Goal: Information Seeking & Learning: Compare options

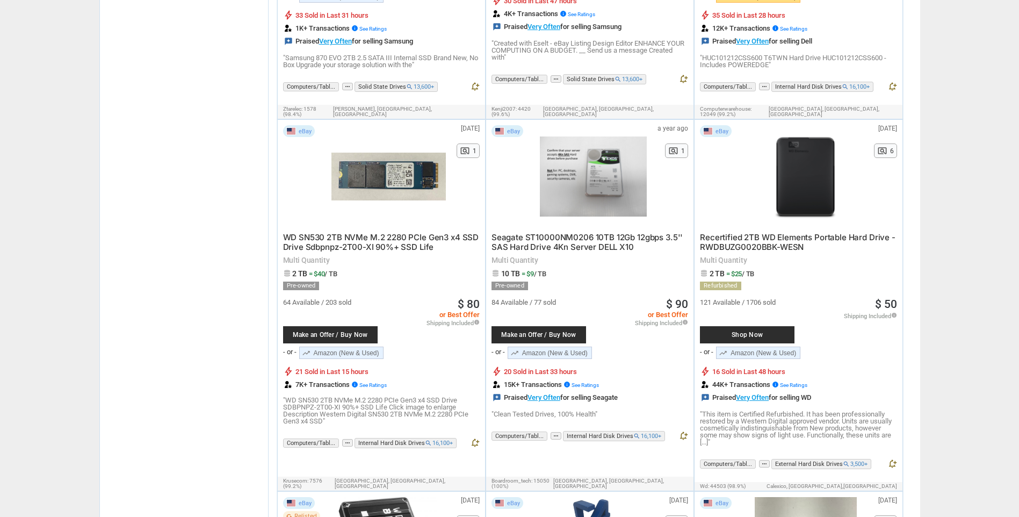
scroll to position [1128, 0]
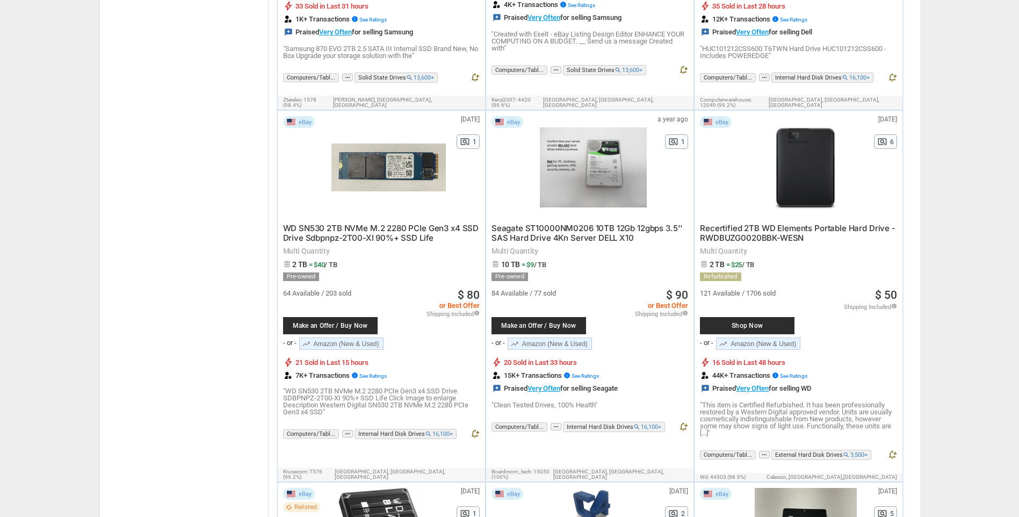
click at [578, 223] on span "Seagate ST10000NM0206 10TB 12Gb 12gbps 3.5'' SAS Hard Drive 4Kn Server DELL X10" at bounding box center [586, 233] width 191 height 20
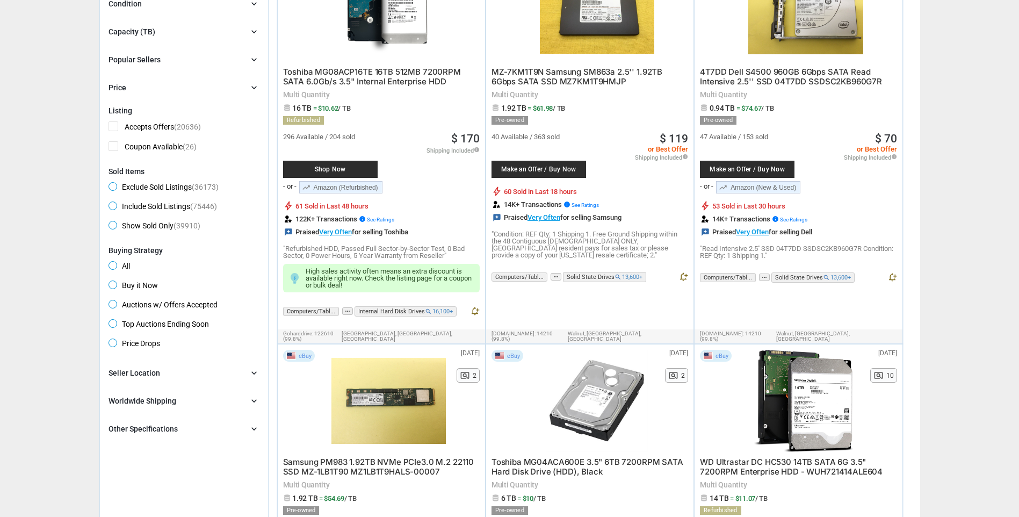
scroll to position [0, 0]
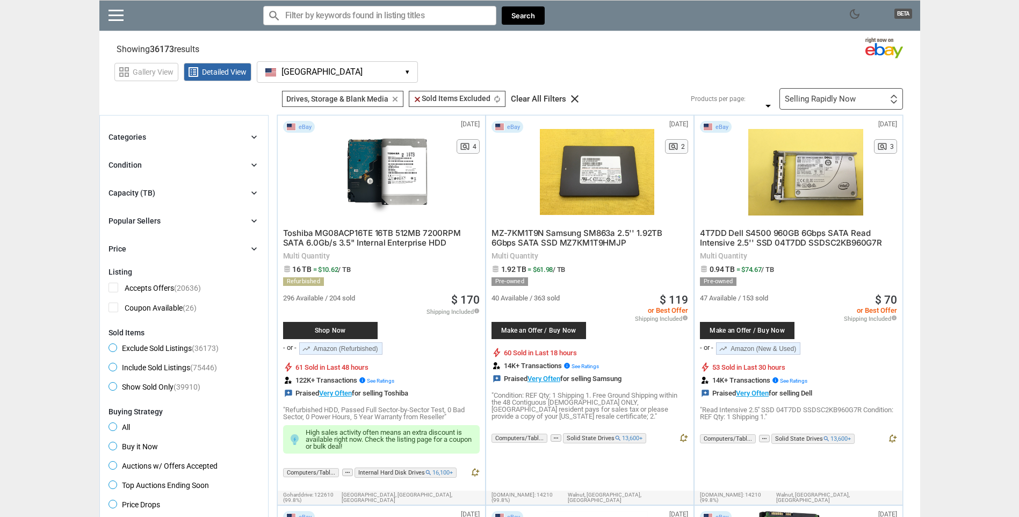
click at [202, 131] on div "Categories chevron_right" at bounding box center [183, 136] width 151 height 13
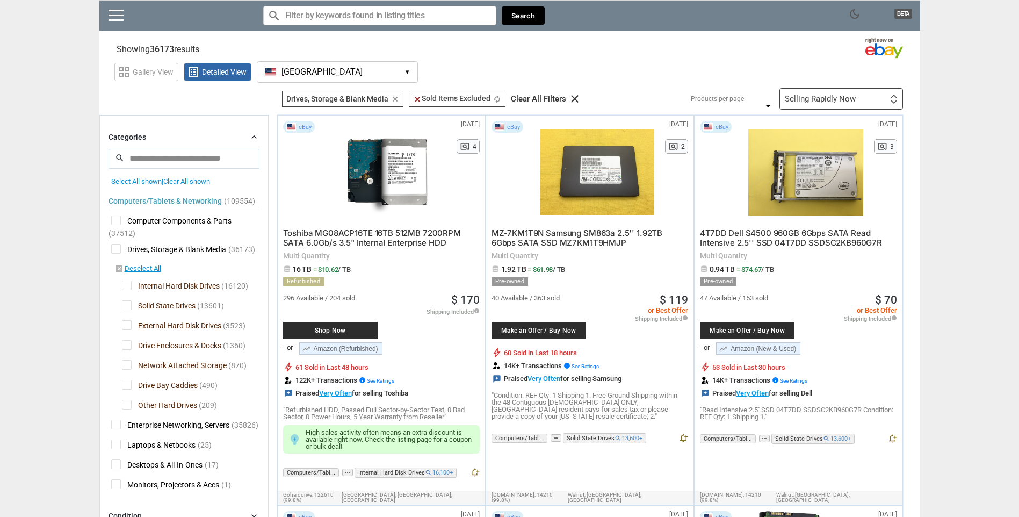
click at [116, 246] on span "Drives, Storage & Blank Media" at bounding box center [168, 250] width 115 height 13
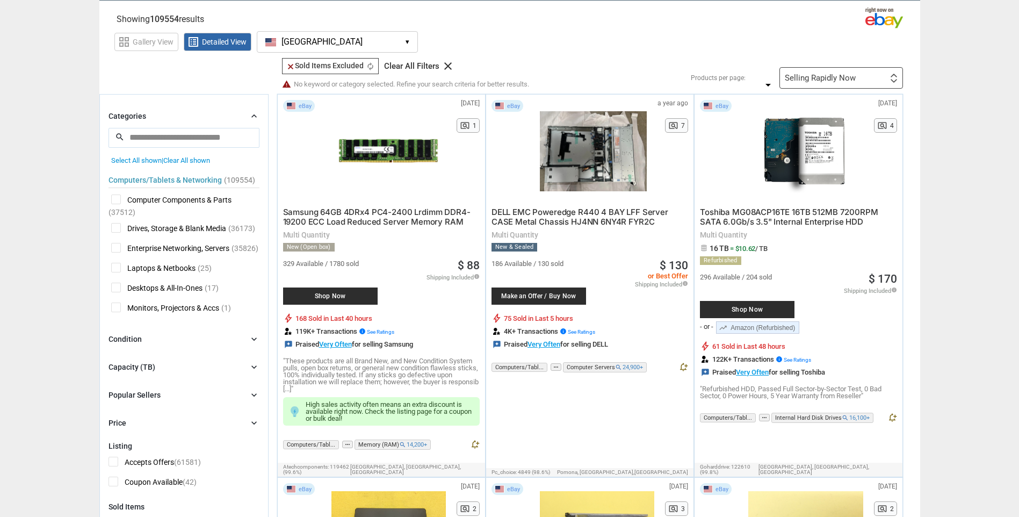
scroll to position [107, 0]
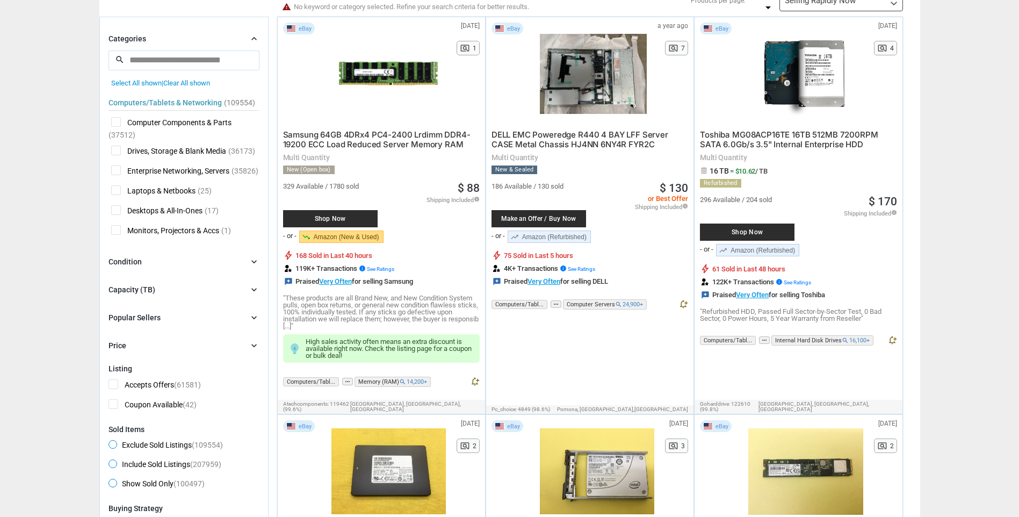
click at [115, 207] on span "Desktops & All-In-Ones" at bounding box center [156, 211] width 91 height 13
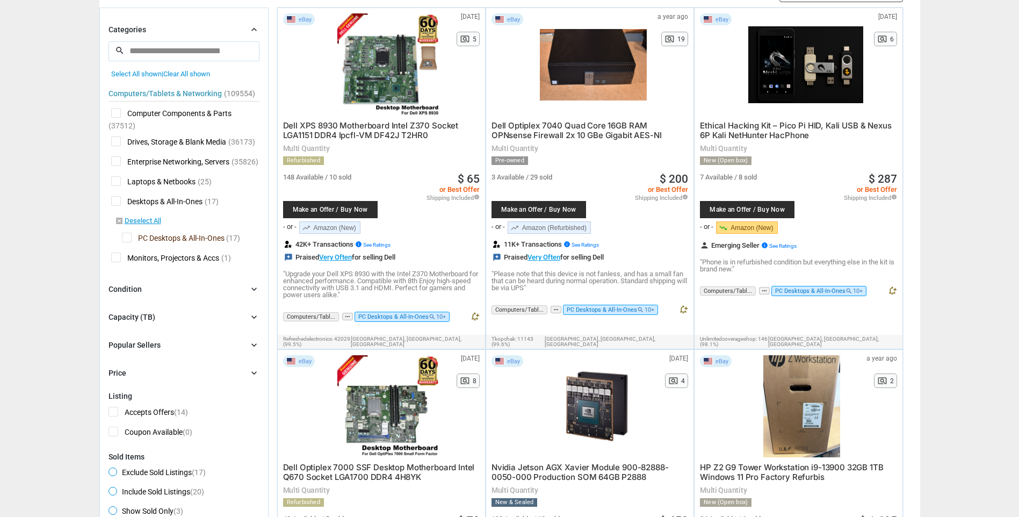
click at [115, 208] on span "Desktops & All-In-Ones" at bounding box center [156, 202] width 91 height 13
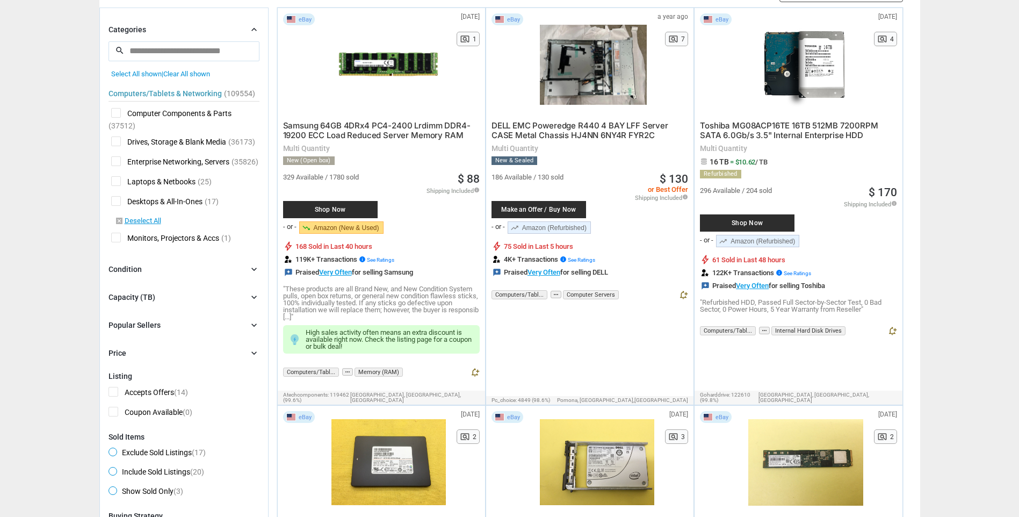
click at [114, 188] on span "Laptops & Netbooks" at bounding box center [153, 182] width 84 height 13
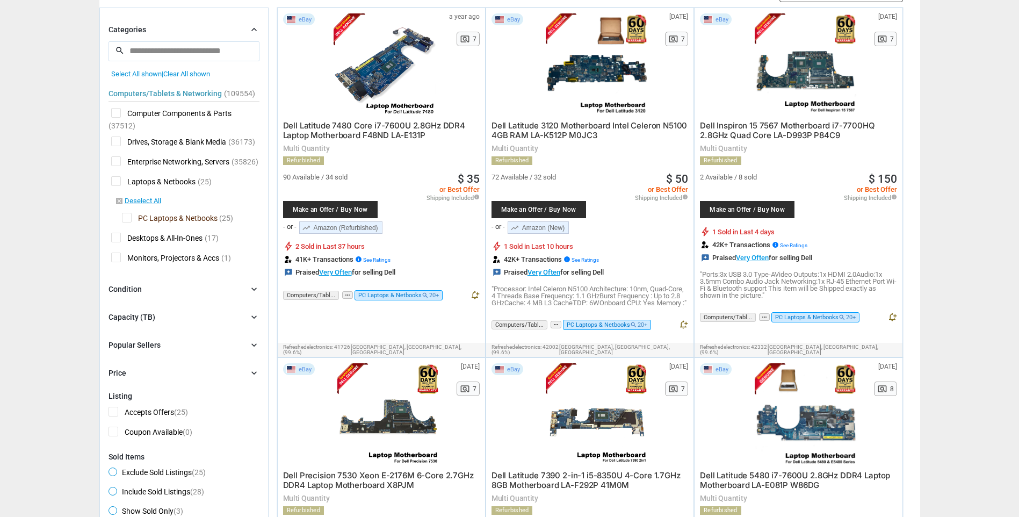
click at [114, 189] on span "Laptops & Netbooks" at bounding box center [153, 182] width 84 height 13
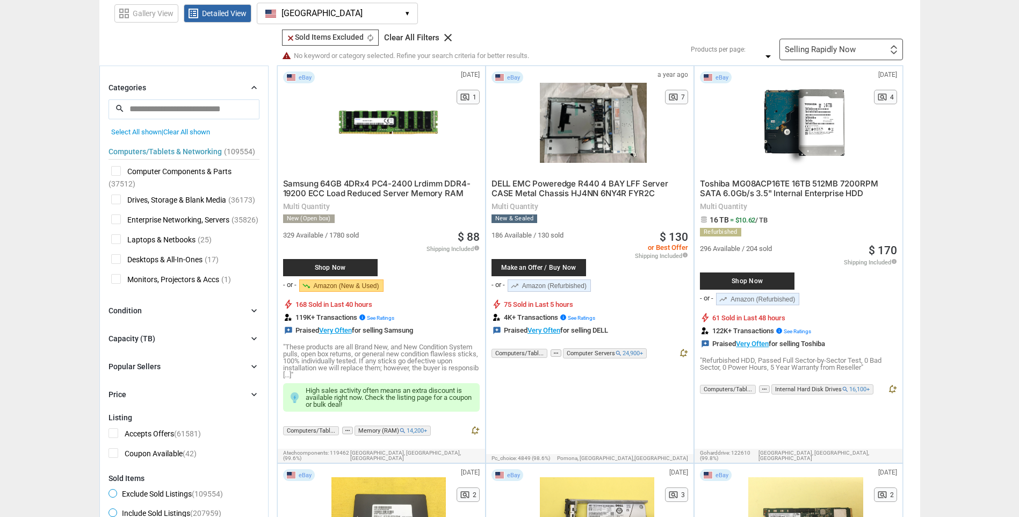
scroll to position [54, 0]
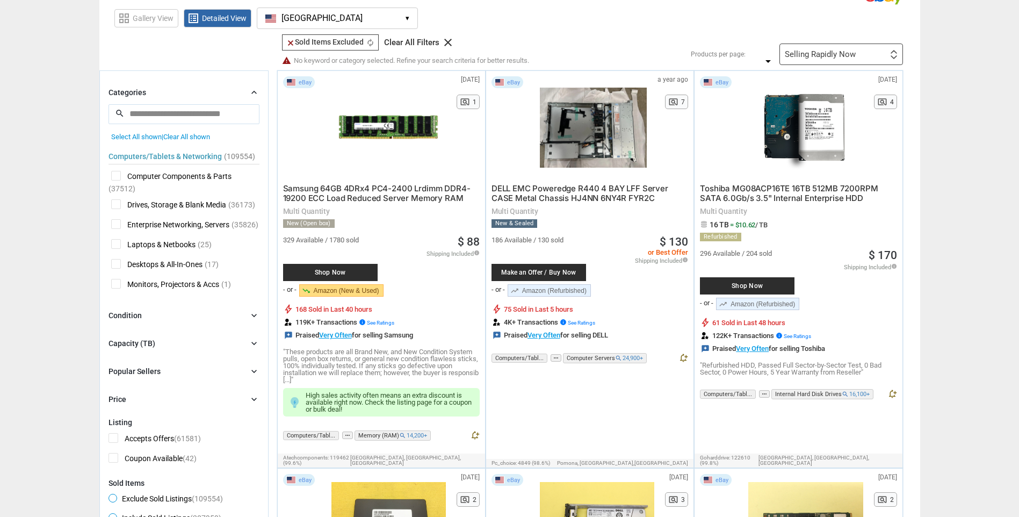
click at [175, 157] on span "Computers/Tablets & Networking" at bounding box center [164, 157] width 113 height 8
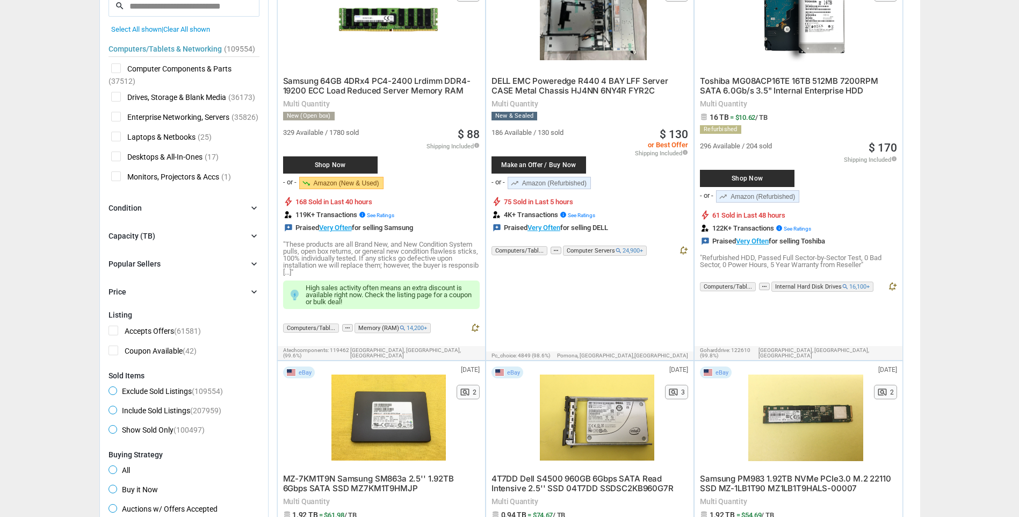
scroll to position [0, 0]
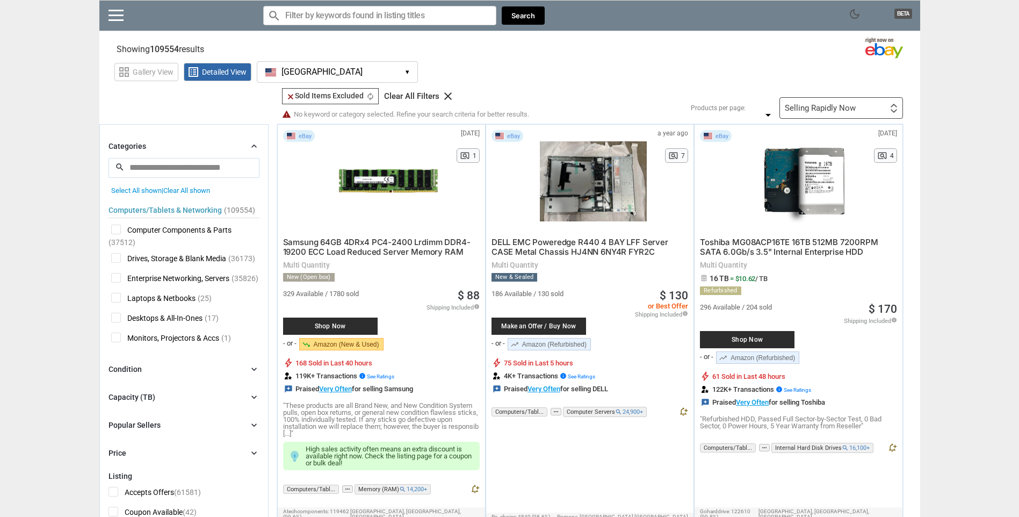
click at [140, 192] on span "Select All shown" at bounding box center [136, 190] width 50 height 8
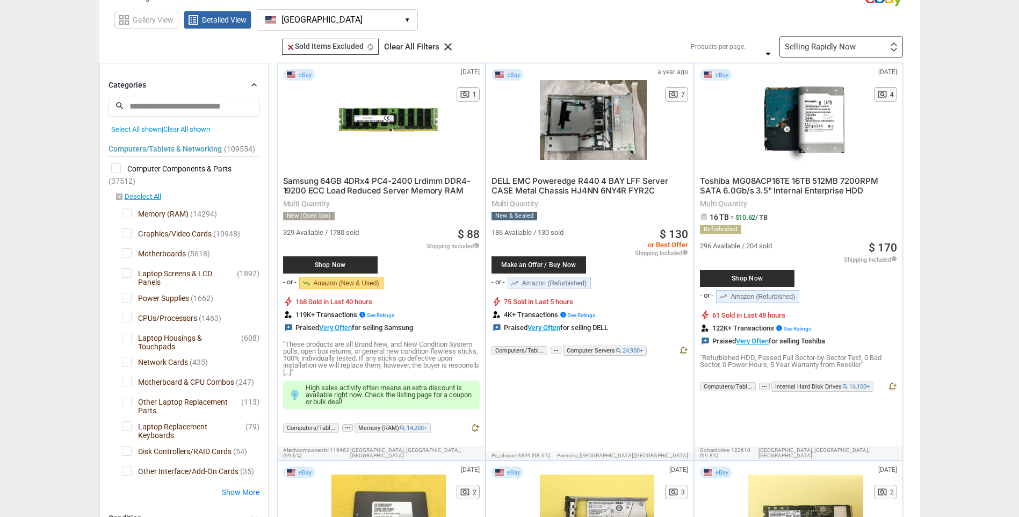
scroll to position [54, 0]
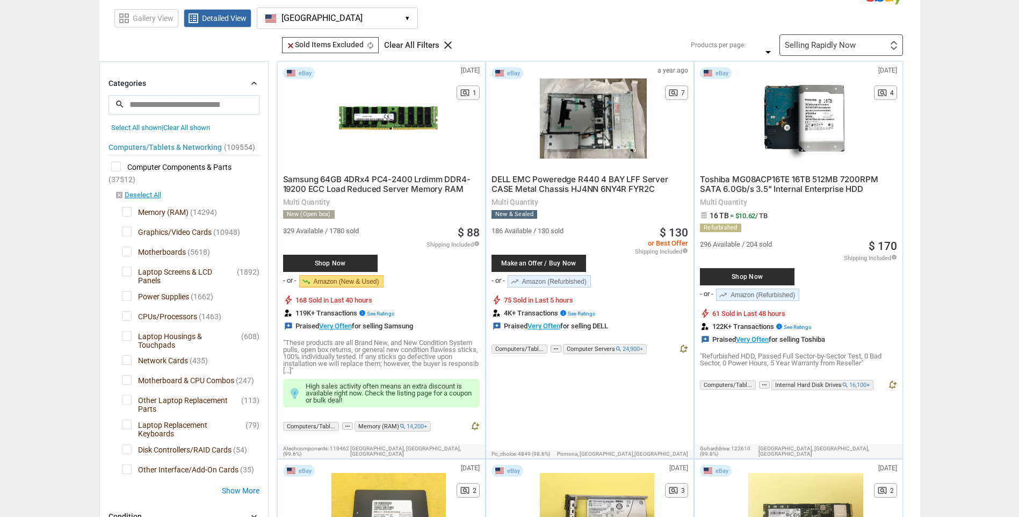
click at [576, 181] on span "DELL EMC Poweredge R440 4 BAY LFF Server CASE Metal Chassis HJ4NN 6NY4R FYR2C" at bounding box center [579, 184] width 177 height 20
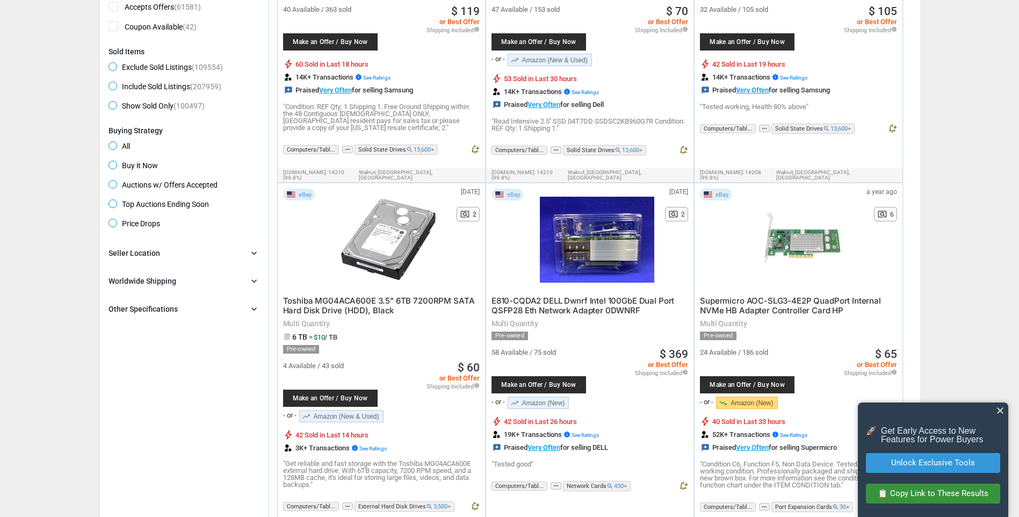
scroll to position [752, 0]
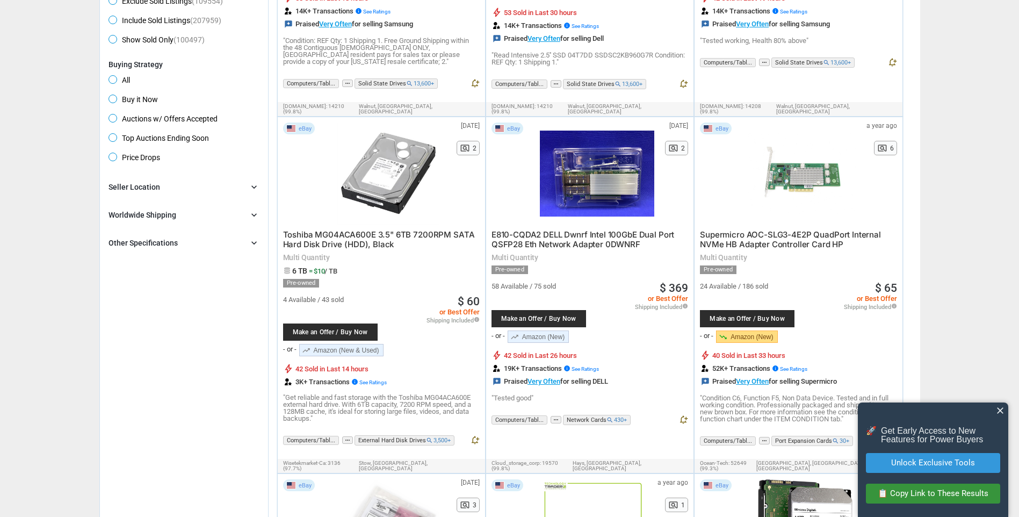
click at [1003, 413] on span "close" at bounding box center [999, 410] width 11 height 11
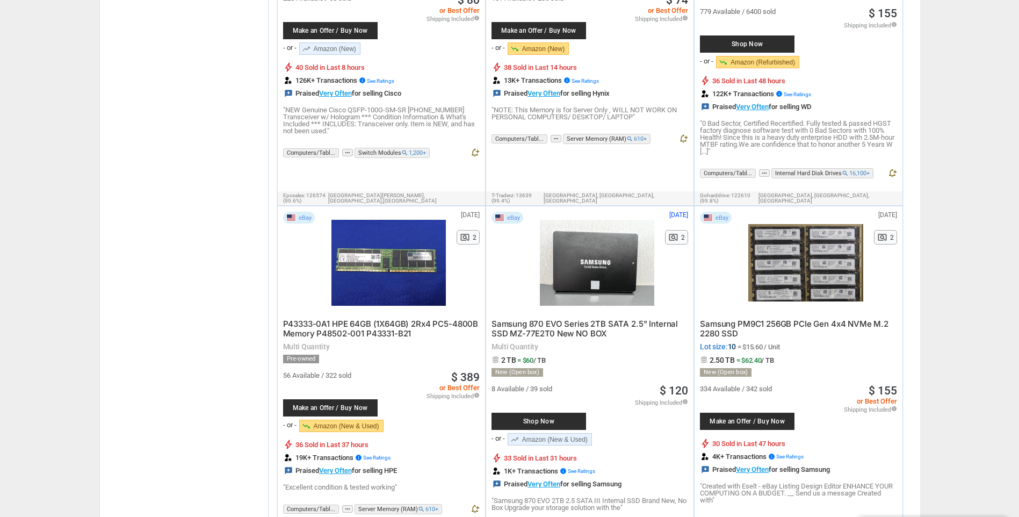
scroll to position [1772, 0]
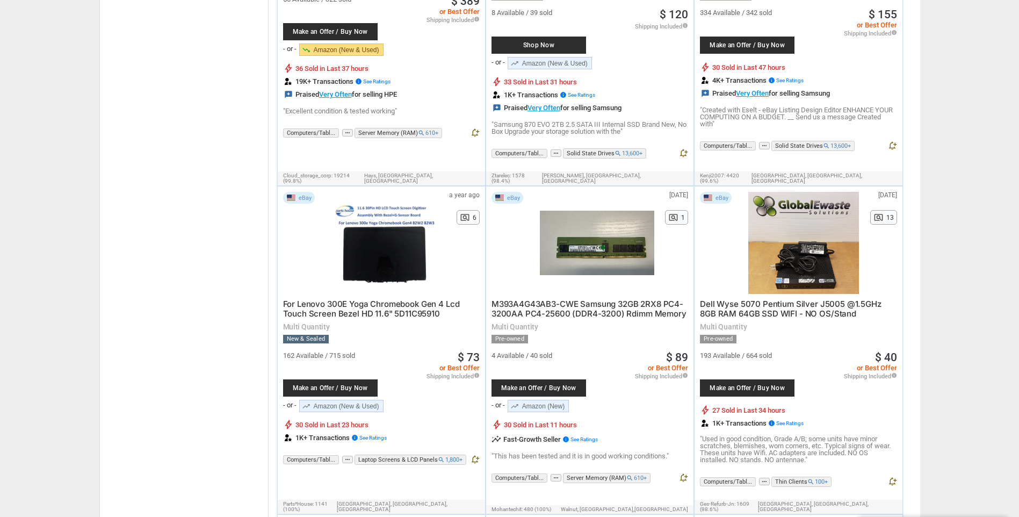
click at [779, 299] on span "Dell Wyse 5070 Pentium Silver J5005 @1.5GHz 8GB RAM 64GB SSD WIFI - NO OS/Stand" at bounding box center [790, 309] width 181 height 20
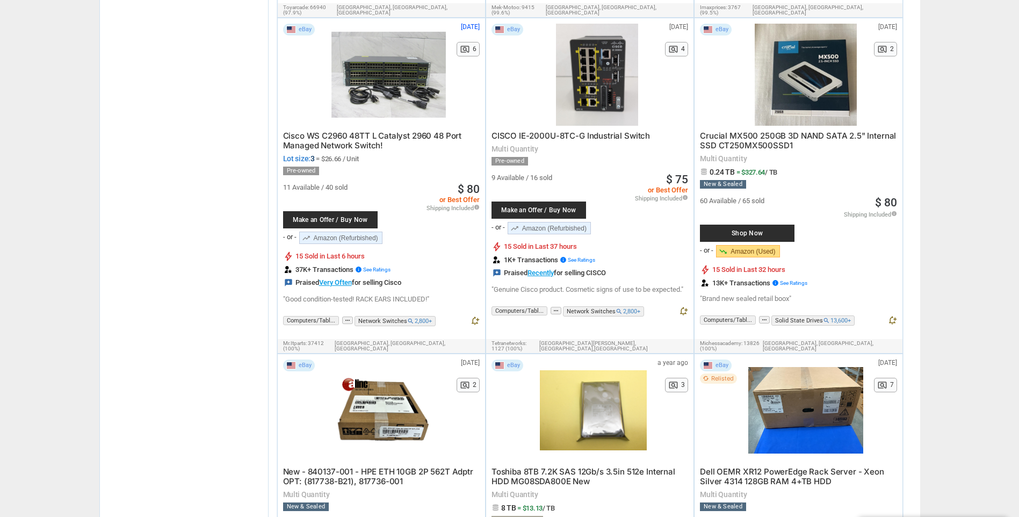
scroll to position [4994, 0]
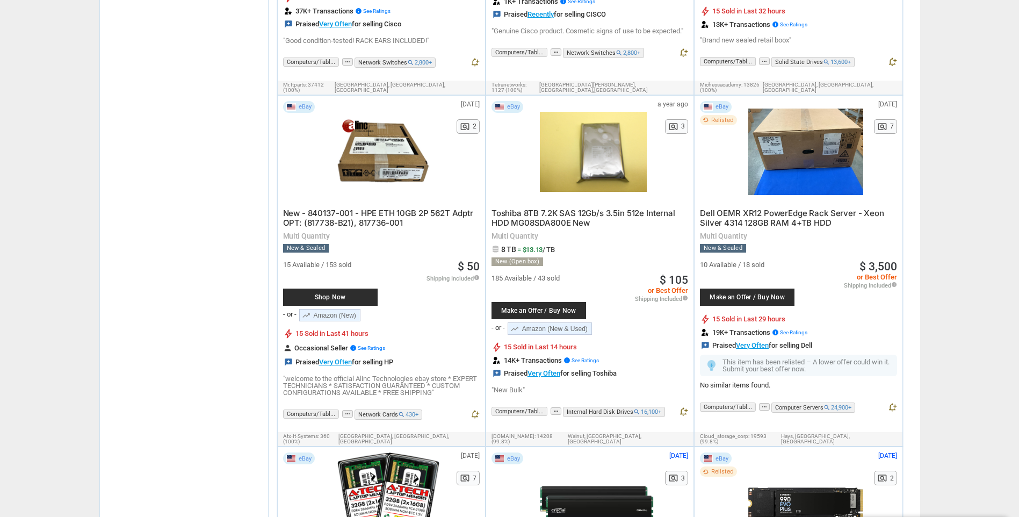
click at [814, 208] on span "Dell OEMR XR12 PowerEdge Rack Server - Xeon Silver 4314 128GB RAM 4+TB HDD" at bounding box center [792, 218] width 184 height 20
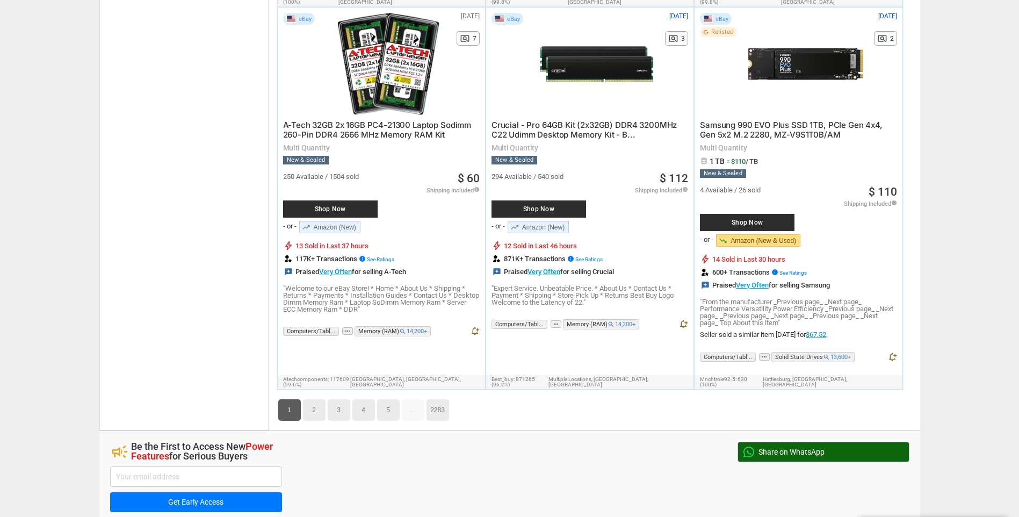
scroll to position [5528, 0]
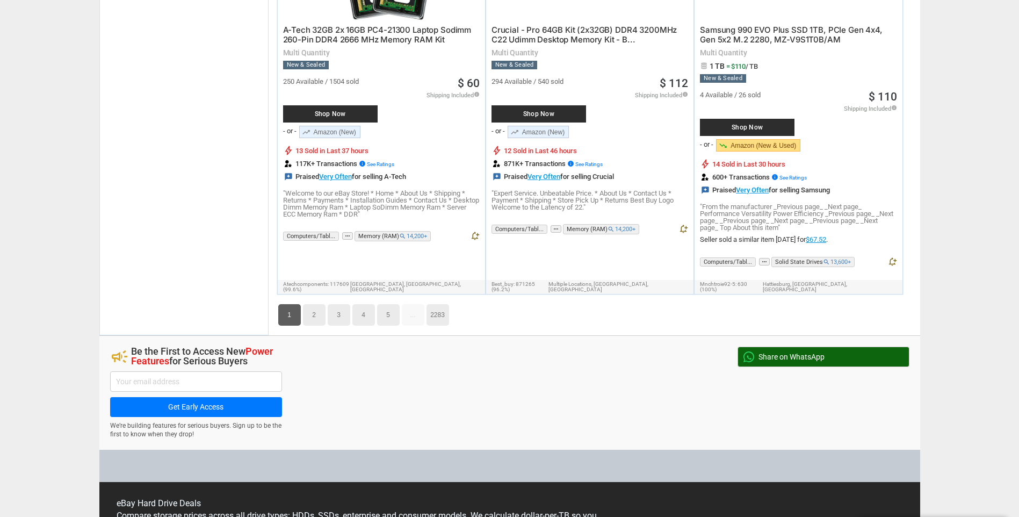
click at [318, 304] on link "2" at bounding box center [314, 314] width 23 height 21
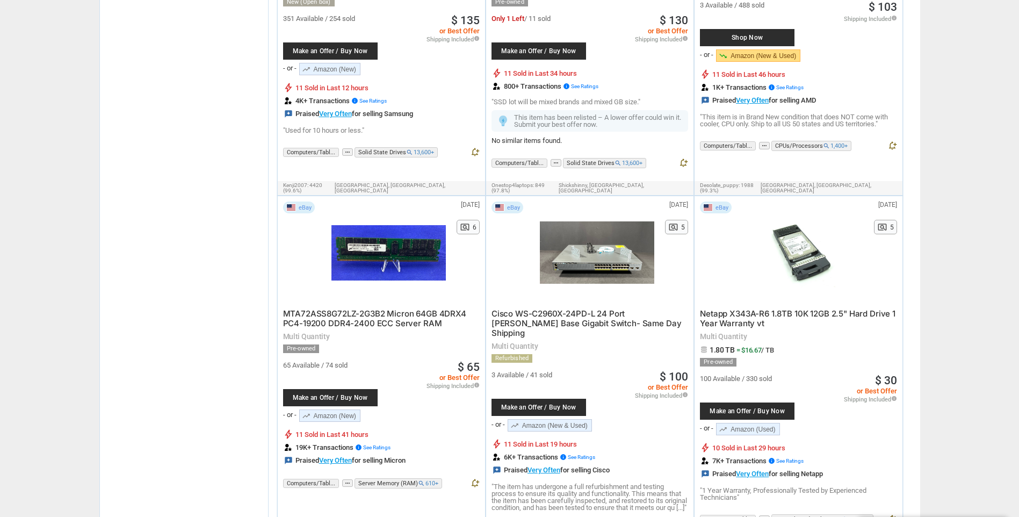
scroll to position [2132, 0]
